Goal: Entertainment & Leisure: Consume media (video, audio)

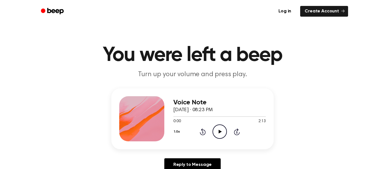
click at [220, 129] on icon "Play Audio" at bounding box center [219, 131] width 14 height 14
click at [222, 132] on icon "Pause Audio" at bounding box center [219, 131] width 14 height 14
click at [222, 132] on icon "Play Audio" at bounding box center [219, 131] width 14 height 14
click at [220, 131] on icon at bounding box center [219, 132] width 3 height 4
